Goal: Task Accomplishment & Management: Use online tool/utility

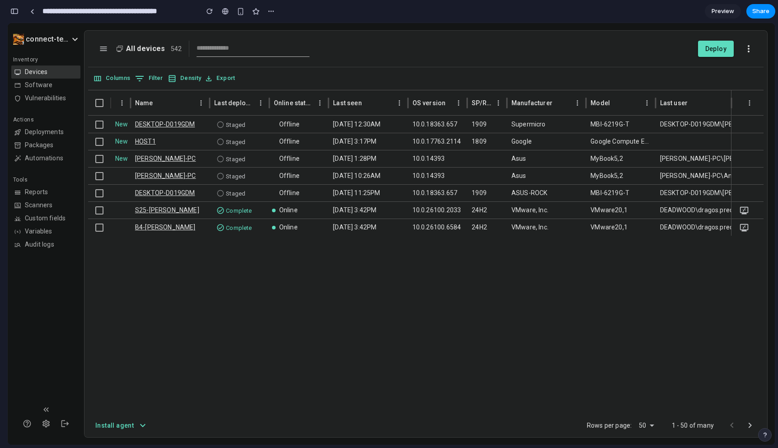
scroll to position [0, 8]
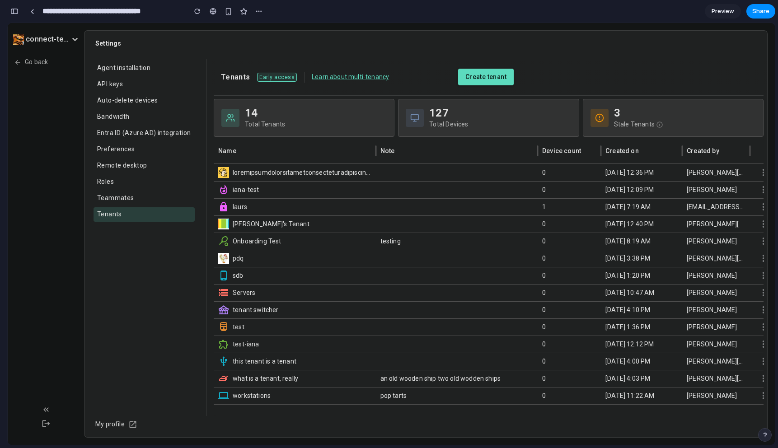
scroll to position [290, 0]
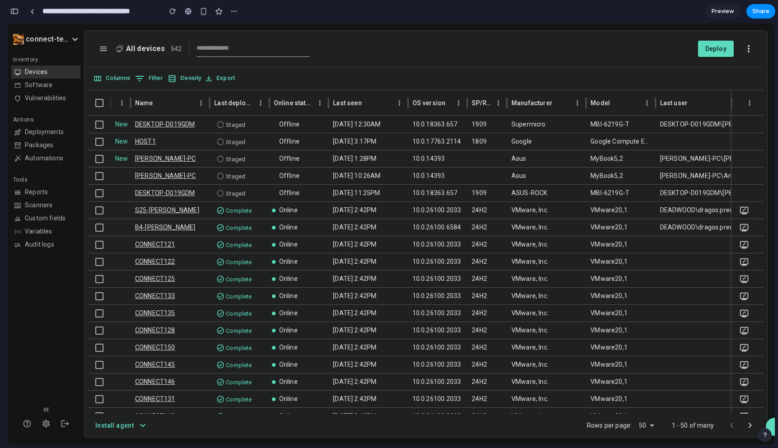
scroll to position [766, 0]
click at [770, 425] on button "AI Assistant" at bounding box center [762, 427] width 25 height 18
click at [17, 6] on button "button" at bounding box center [14, 11] width 14 height 14
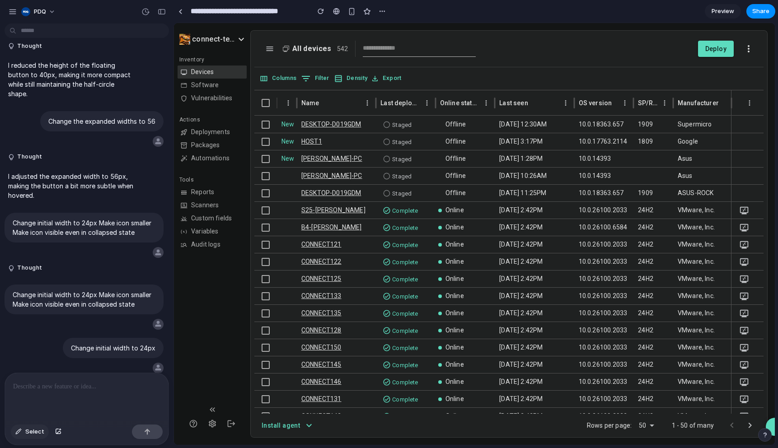
click at [32, 433] on span "Select" at bounding box center [34, 431] width 19 height 9
click at [770, 422] on div at bounding box center [474, 234] width 600 height 422
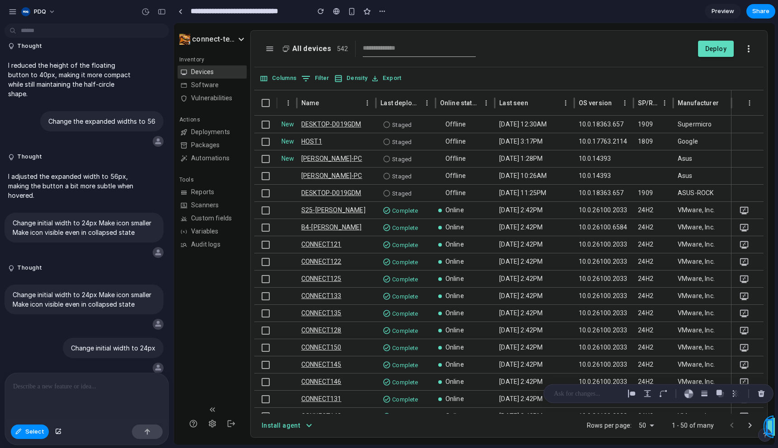
click at [774, 419] on div at bounding box center [474, 234] width 600 height 422
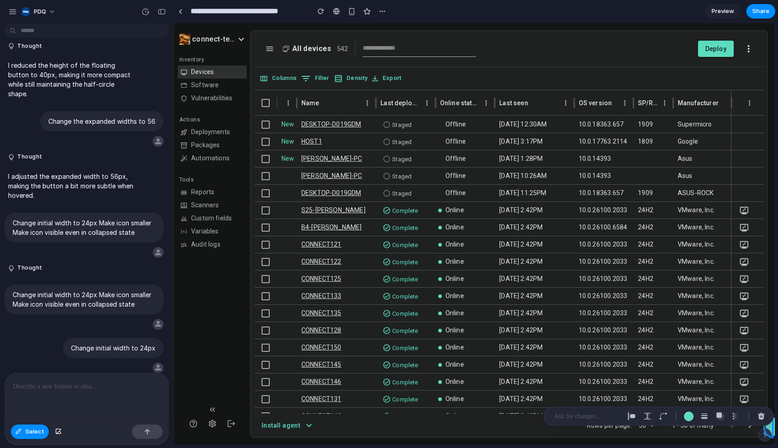
click at [598, 417] on p at bounding box center [587, 416] width 67 height 11
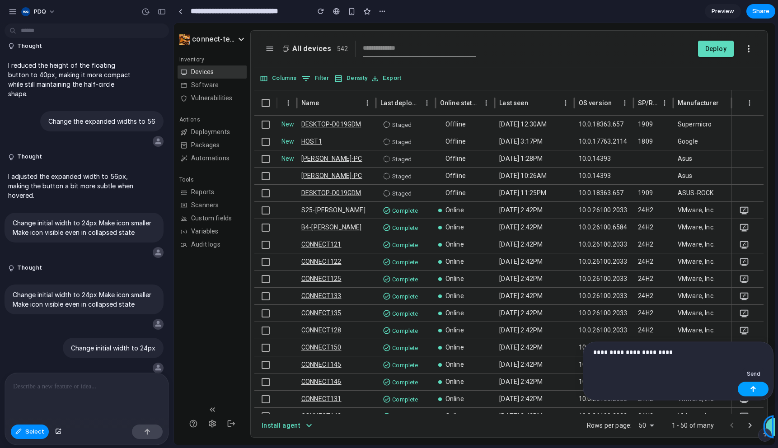
click at [749, 388] on button "button" at bounding box center [753, 389] width 31 height 14
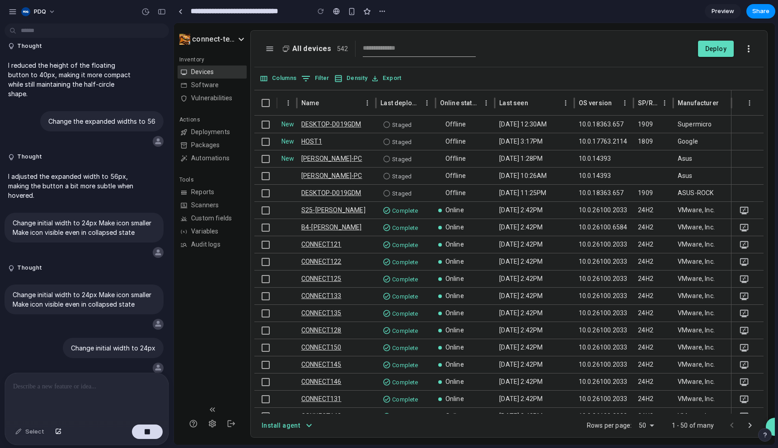
scroll to position [545, 0]
